Goal: Communication & Community: Answer question/provide support

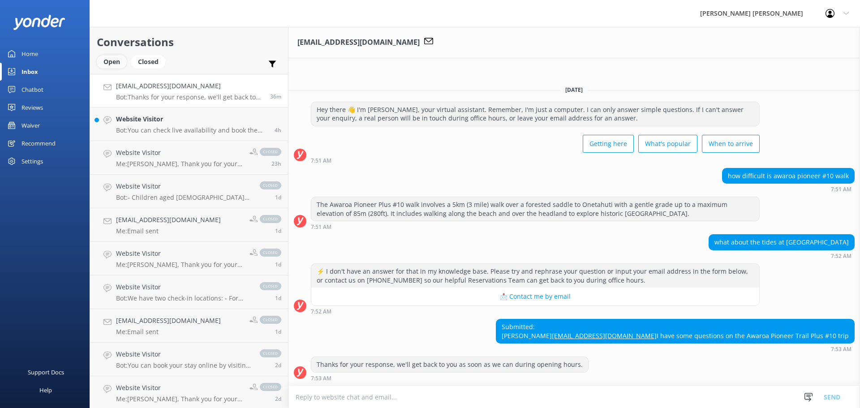
click at [112, 62] on div "Open" at bounding box center [112, 61] width 30 height 13
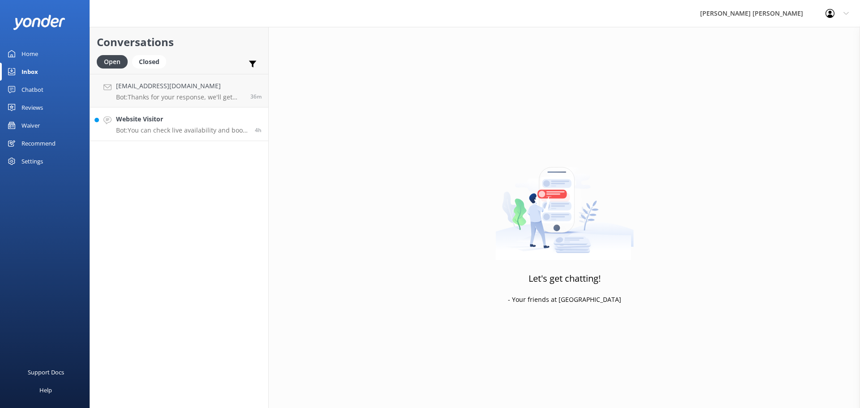
click at [189, 128] on p "Bot: You can check live availability and book the Southern Beaches Trip #7 onli…" at bounding box center [182, 130] width 132 height 8
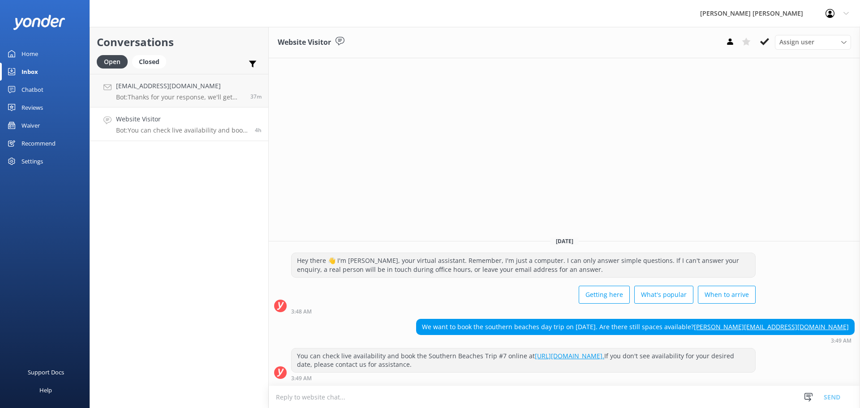
click at [167, 130] on p "Bot: You can check live availability and book the Southern Beaches Trip #7 onli…" at bounding box center [182, 130] width 132 height 8
click at [159, 125] on div "Website Visitor Bot: You can check live availability and book the Southern Beac…" at bounding box center [182, 124] width 132 height 20
click at [333, 397] on textarea at bounding box center [565, 397] width 592 height 22
click at [765, 39] on icon at bounding box center [765, 41] width 9 height 9
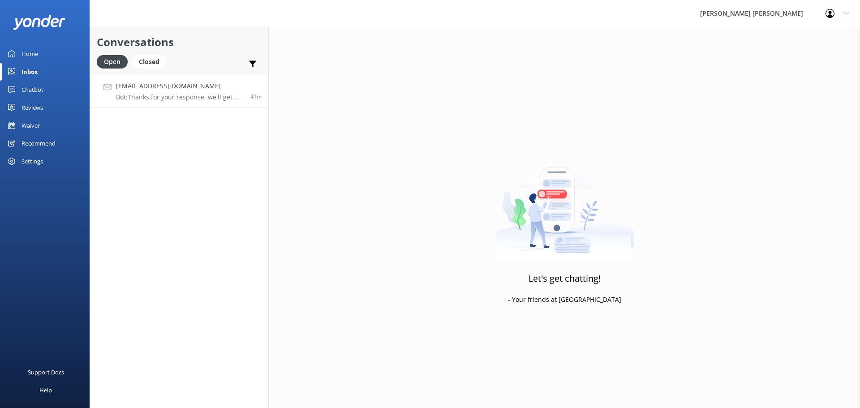
click at [182, 86] on h4 "[EMAIL_ADDRESS][DOMAIN_NAME]" at bounding box center [180, 86] width 128 height 10
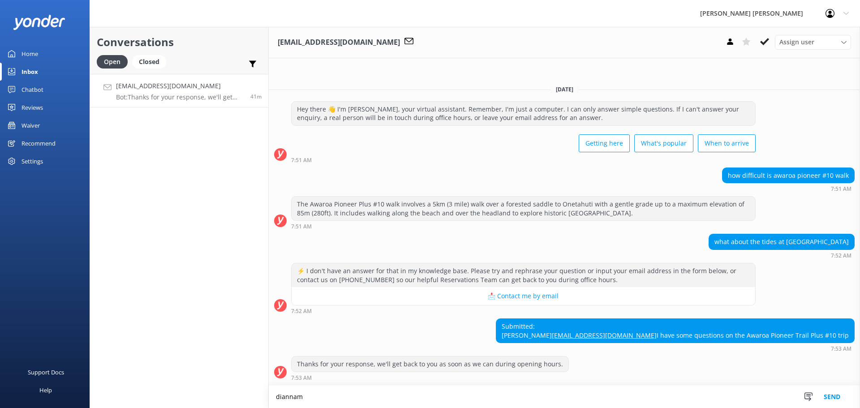
type textarea "diannam"
drag, startPoint x: 305, startPoint y: 401, endPoint x: 270, endPoint y: 401, distance: 35.0
click at [268, 402] on div "Conversations Open Closed Important Assigned to me Unassigned [EMAIL_ADDRESS][D…" at bounding box center [475, 217] width 771 height 381
click at [312, 397] on textarea at bounding box center [565, 397] width 592 height 22
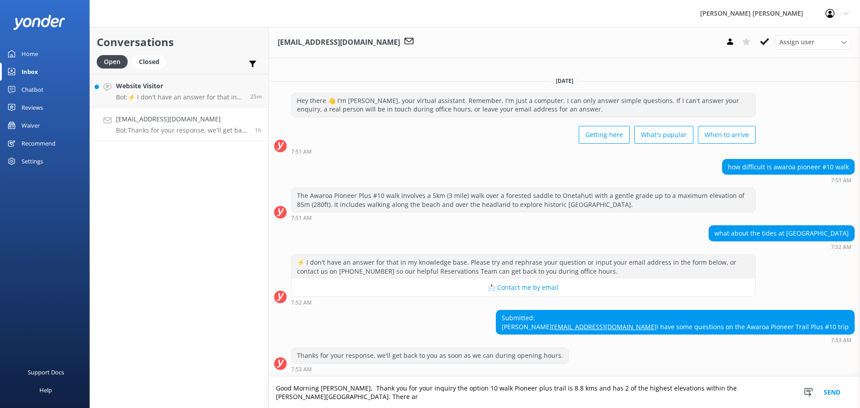
scroll to position [7, 0]
click at [364, 399] on textarea "Good Morning [PERSON_NAME], Thank you for your inquiry the option 10 walk Pione…" at bounding box center [565, 392] width 592 height 31
click at [401, 398] on textarea "Good Morning [PERSON_NAME], Thank you for your inquiry the option 10 walk Pione…" at bounding box center [565, 392] width 592 height 31
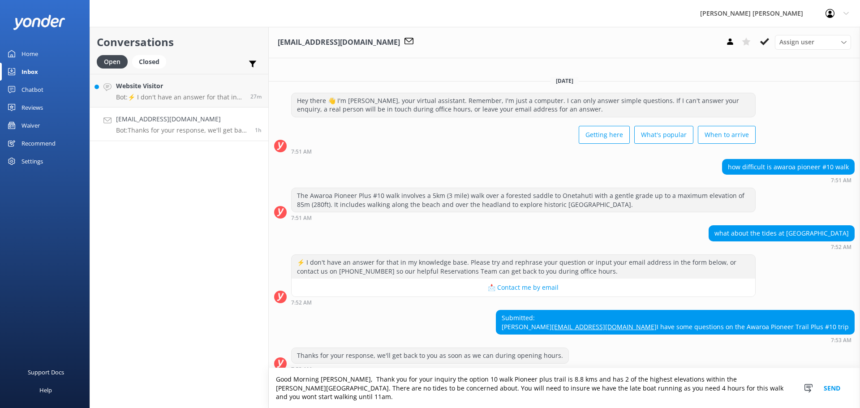
type textarea "Good Morning [PERSON_NAME], Thank you for your inquiry the option 10 walk Pione…"
click at [836, 392] on button "Send" at bounding box center [833, 388] width 34 height 40
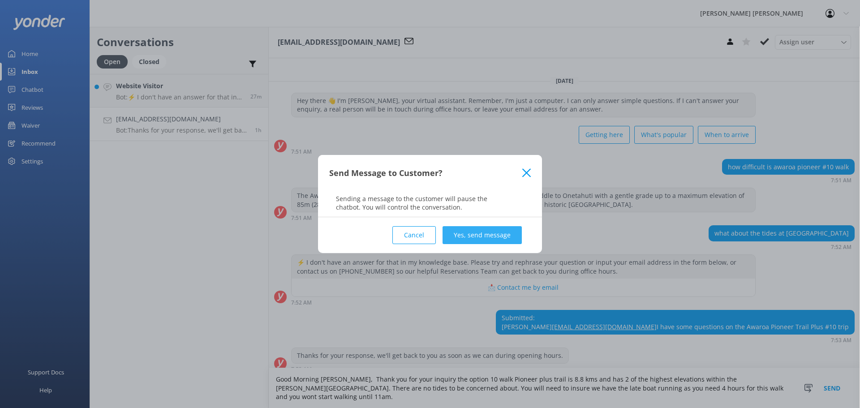
click at [489, 237] on button "Yes, send message" at bounding box center [482, 235] width 79 height 18
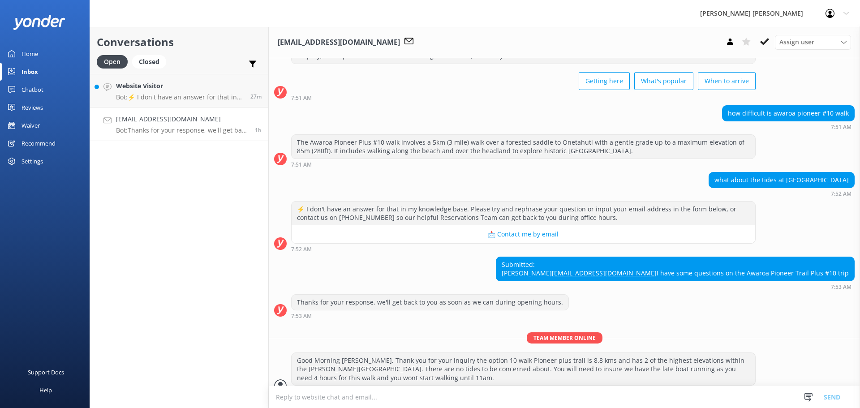
scroll to position [73, 0]
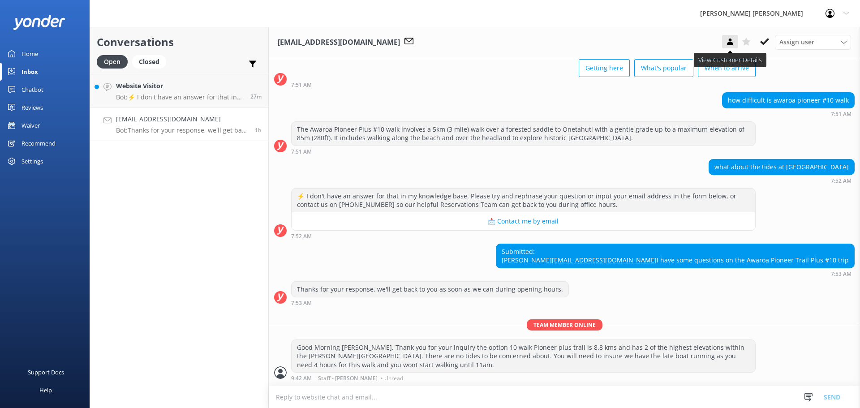
click at [729, 40] on icon at bounding box center [730, 41] width 9 height 9
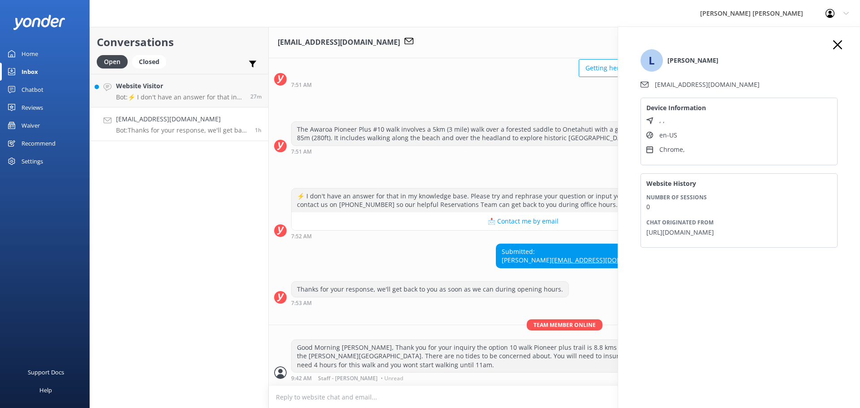
click at [841, 41] on icon at bounding box center [838, 44] width 9 height 9
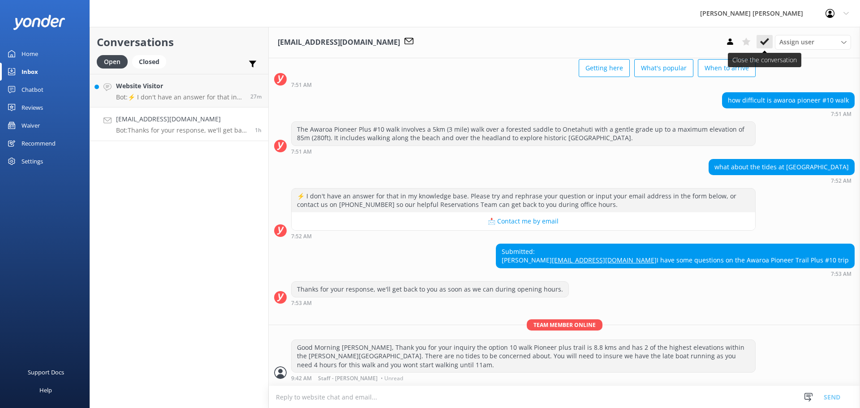
click at [768, 39] on use at bounding box center [765, 41] width 9 height 7
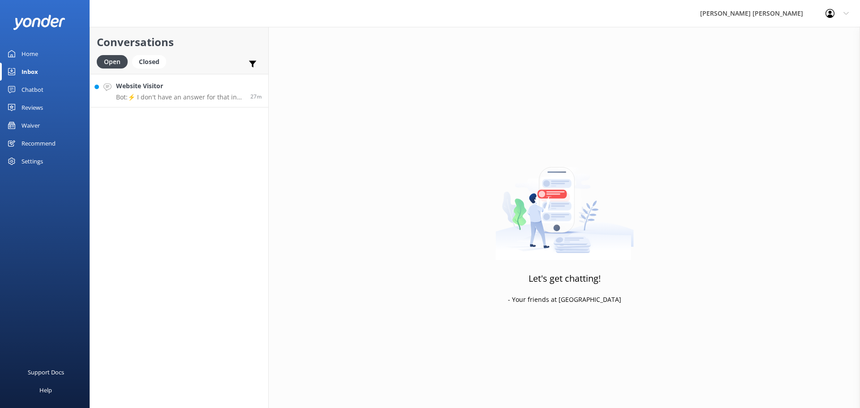
click at [175, 91] on div "Website Visitor Bot: ⚡ I don't have an answer for that in my knowledge base. Pl…" at bounding box center [180, 90] width 128 height 19
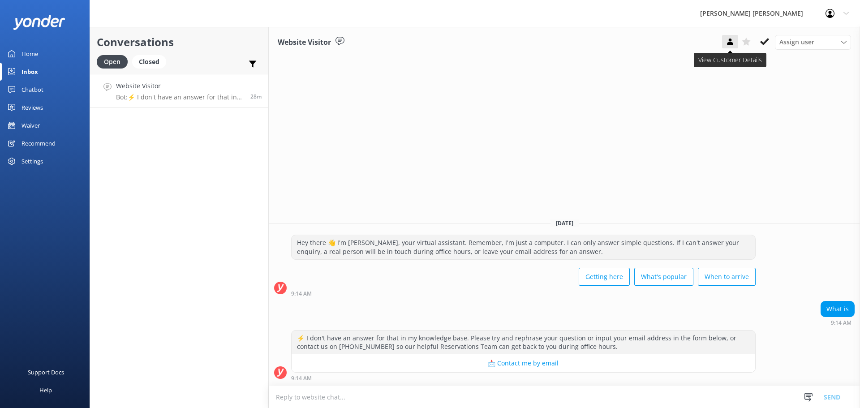
click at [731, 38] on icon at bounding box center [730, 41] width 9 height 9
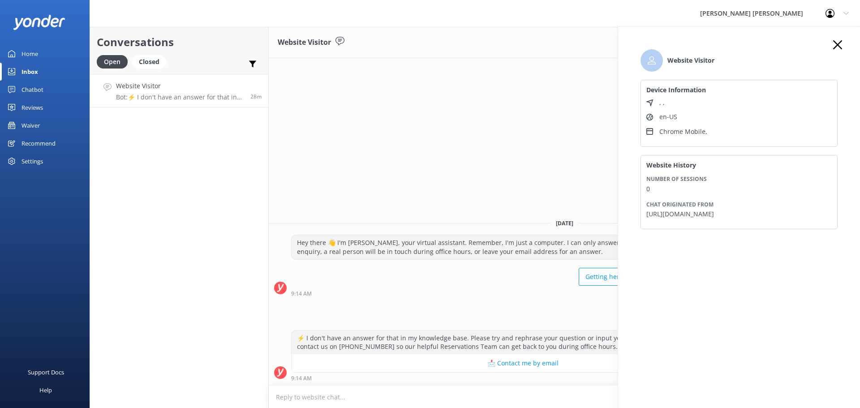
click at [842, 43] on icon at bounding box center [838, 44] width 9 height 9
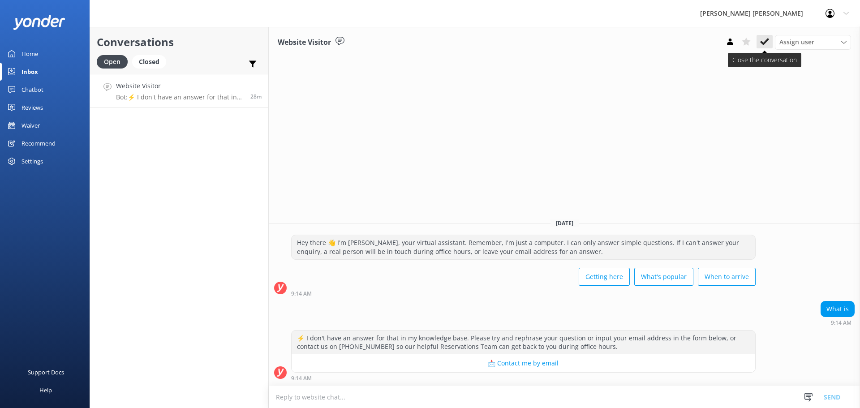
click at [761, 42] on icon at bounding box center [765, 41] width 9 height 9
